Goal: Transaction & Acquisition: Download file/media

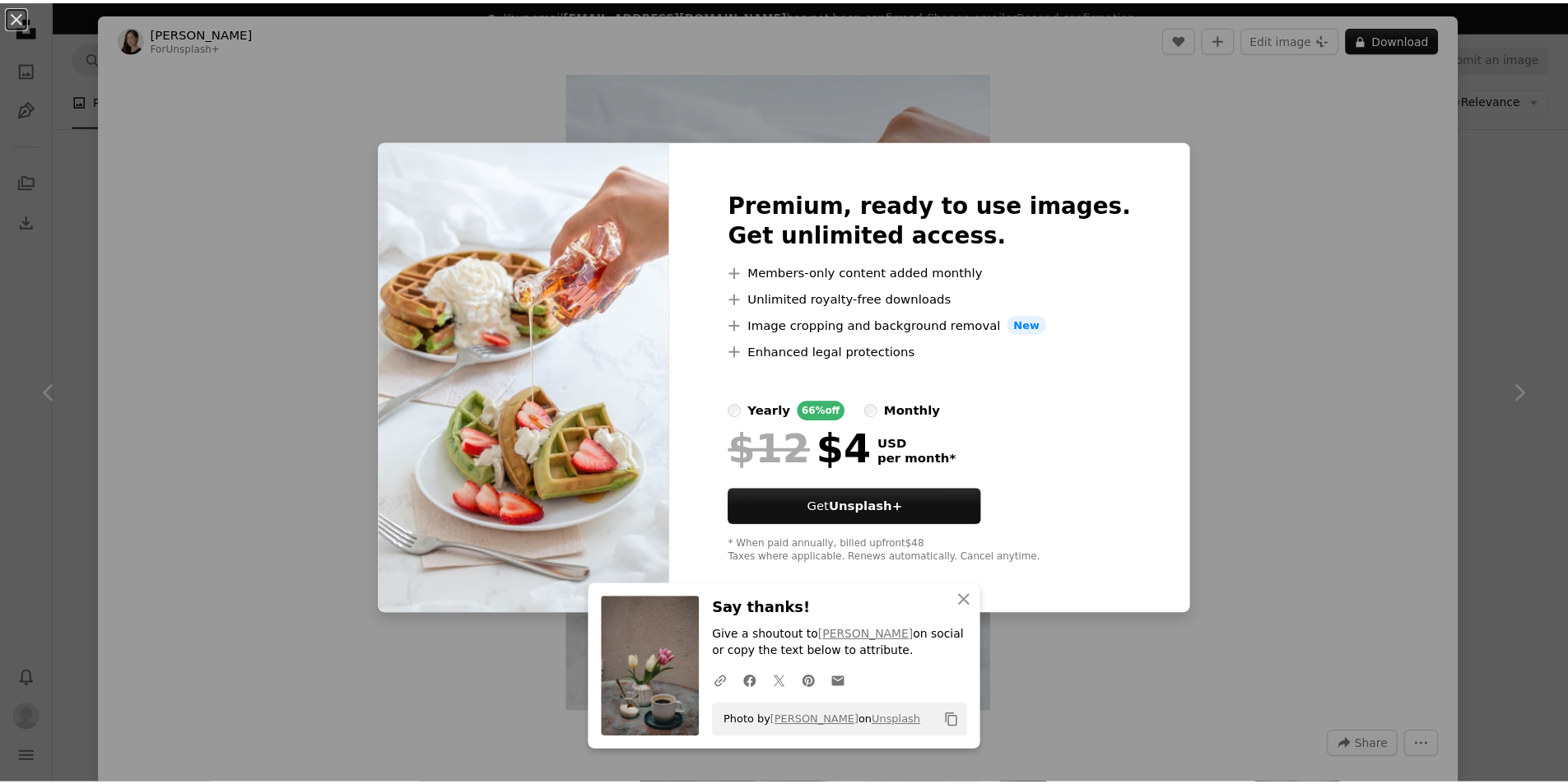
scroll to position [6251, 0]
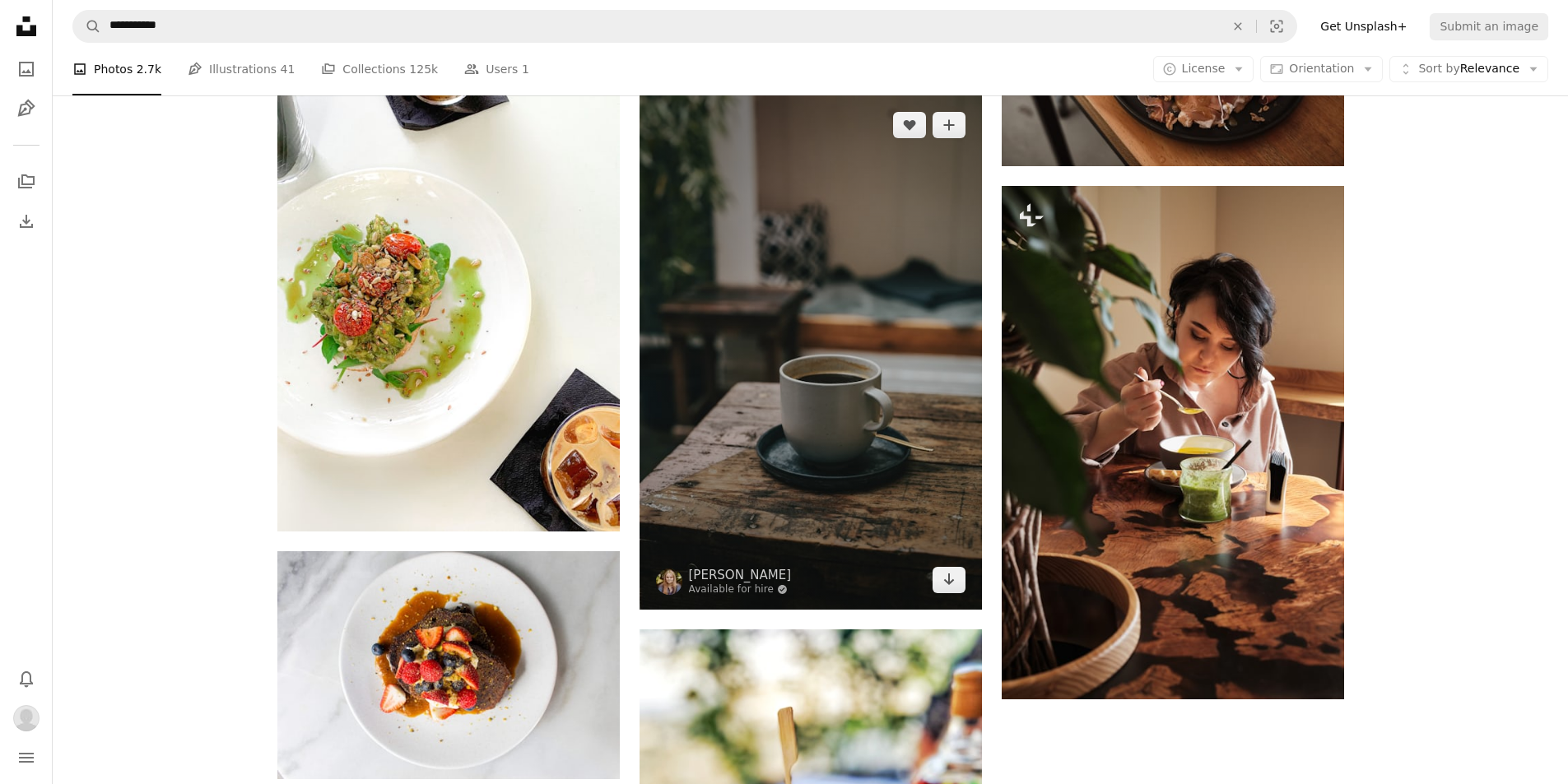
scroll to position [8472, 0]
